Goal: Task Accomplishment & Management: Use online tool/utility

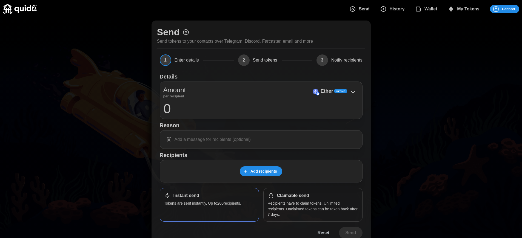
click at [327, 91] on p "Ether" at bounding box center [327, 91] width 13 height 8
click at [509, 9] on span "Connect" at bounding box center [508, 9] width 13 height 8
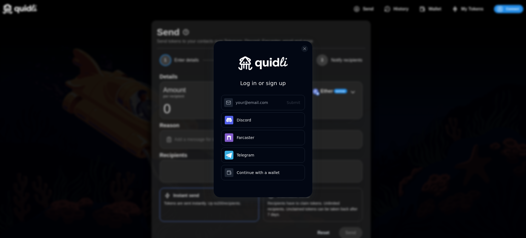
click at [513, 9] on div "Log in or sign up Submit Continue with Email Discord Farcaster Telegram Continu…" at bounding box center [263, 119] width 526 height 238
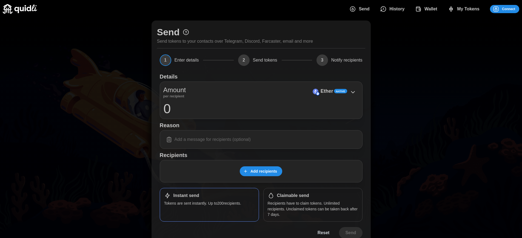
click at [509, 9] on span "Connect" at bounding box center [508, 9] width 13 height 8
click at [513, 9] on div "Log in or sign up Submit Continue with Email Discord Farcaster Telegram Continu…" at bounding box center [261, 119] width 522 height 238
click at [509, 9] on div "Log in or sign up Submit Continue with Email Discord Farcaster Telegram Continu…" at bounding box center [261, 119] width 522 height 238
click at [509, 9] on span "Connect" at bounding box center [508, 9] width 13 height 8
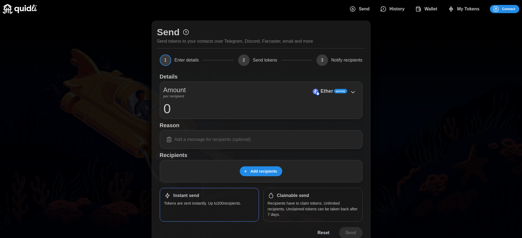
click at [293, 196] on h1 "Claimable send" at bounding box center [293, 196] width 32 height 6
click at [509, 9] on span "Connect" at bounding box center [508, 9] width 13 height 8
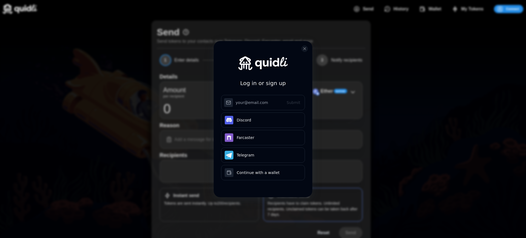
click at [513, 9] on div "Log in or sign up Submit Continue with Email Discord Farcaster Telegram Continu…" at bounding box center [263, 119] width 526 height 238
click at [509, 9] on div "Log in or sign up Submit Continue with Email Discord Farcaster Telegram Continu…" at bounding box center [263, 119] width 526 height 238
